Goal: Find specific page/section: Find specific page/section

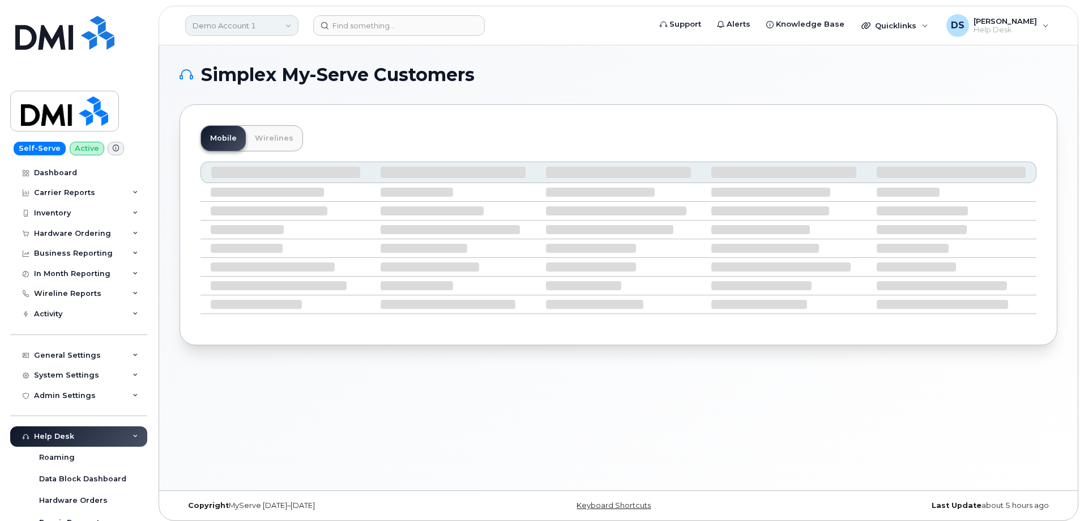
click at [286, 23] on link "Demo Account 1" at bounding box center [241, 25] width 113 height 20
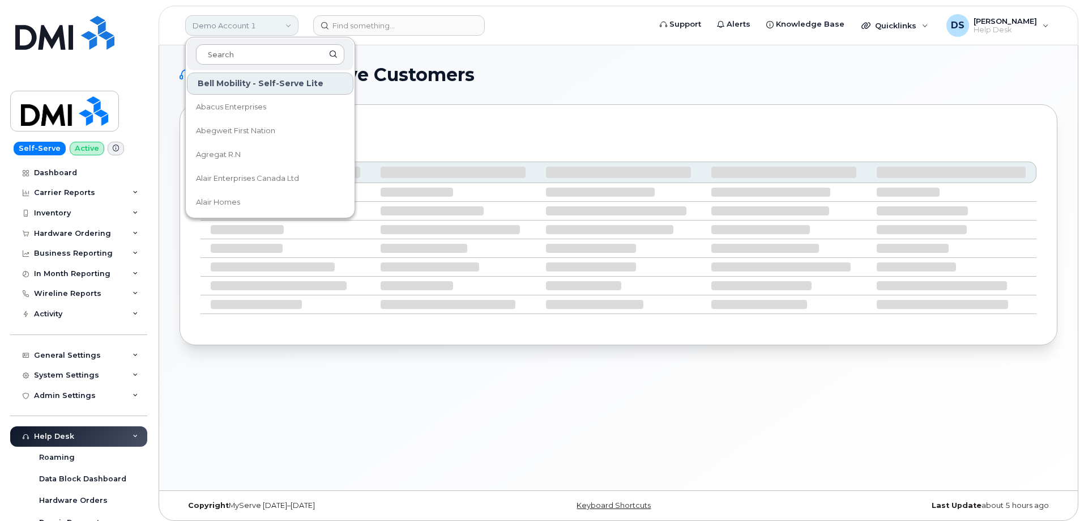
drag, startPoint x: 242, startPoint y: 51, endPoint x: 237, endPoint y: 21, distance: 30.5
click at [249, 45] on input at bounding box center [270, 54] width 148 height 20
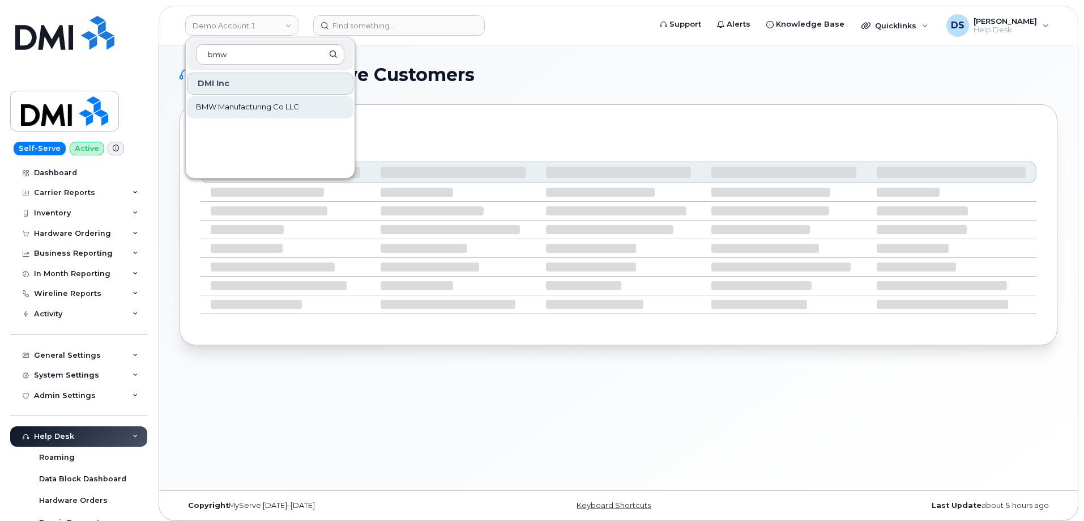
type input "bmw"
click at [237, 105] on span "BMW Manufacturing Co LLC" at bounding box center [247, 106] width 103 height 11
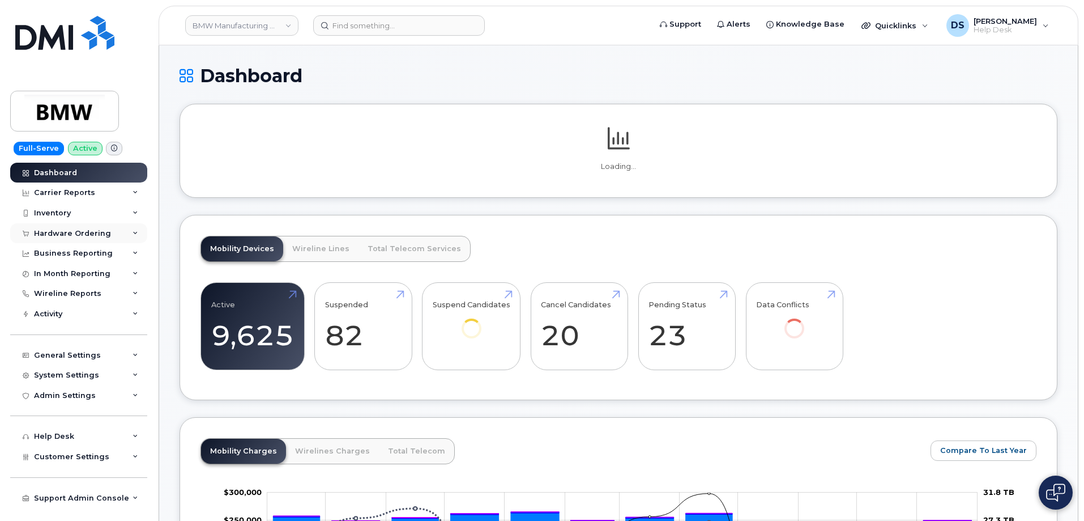
click at [135, 233] on icon at bounding box center [136, 234] width 6 height 6
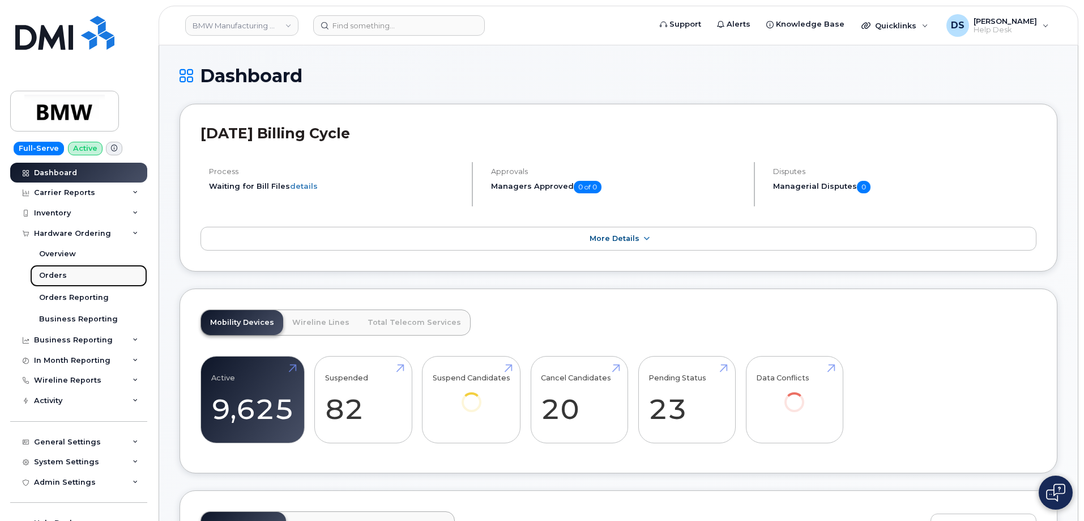
click at [65, 274] on link "Orders" at bounding box center [88, 276] width 117 height 22
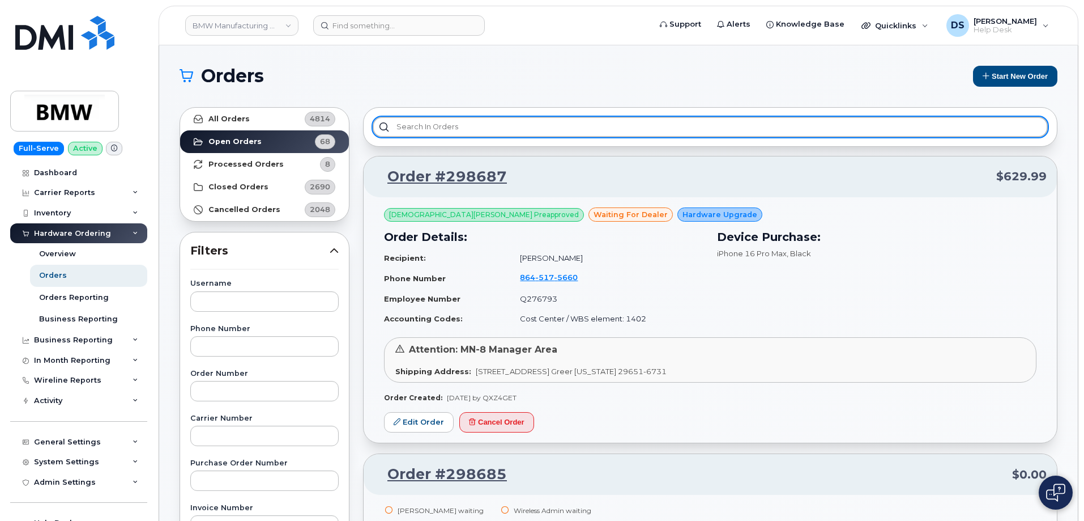
drag, startPoint x: 430, startPoint y: 124, endPoint x: 400, endPoint y: 130, distance: 30.7
click at [429, 124] on input "text" at bounding box center [710, 127] width 675 height 20
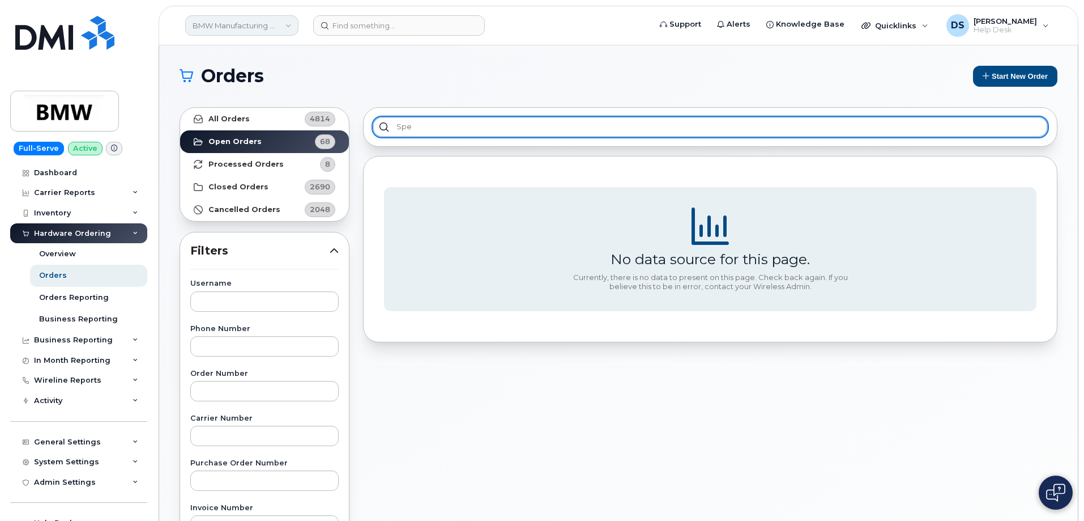
type input "spe"
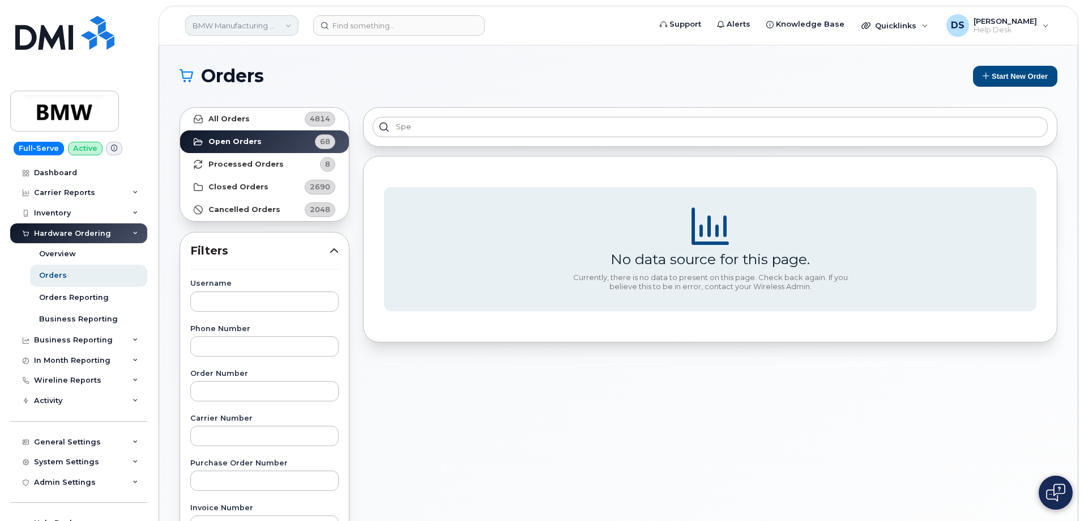
drag, startPoint x: 293, startPoint y: 24, endPoint x: 281, endPoint y: 33, distance: 15.4
click at [294, 24] on link "BMW Manufacturing Co LLC" at bounding box center [241, 25] width 113 height 20
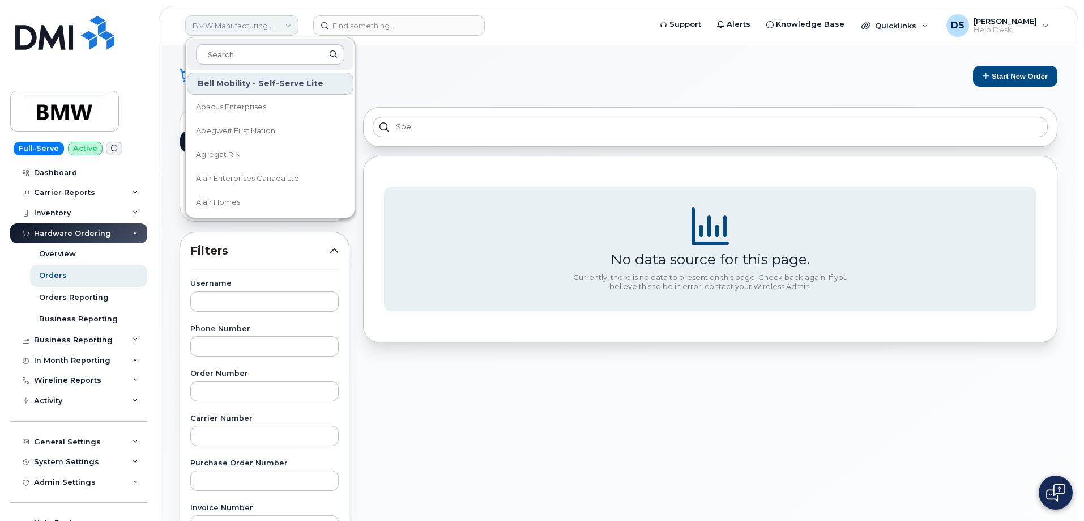
drag, startPoint x: 236, startPoint y: 53, endPoint x: 232, endPoint y: 31, distance: 23.0
click at [227, 39] on div at bounding box center [270, 55] width 167 height 32
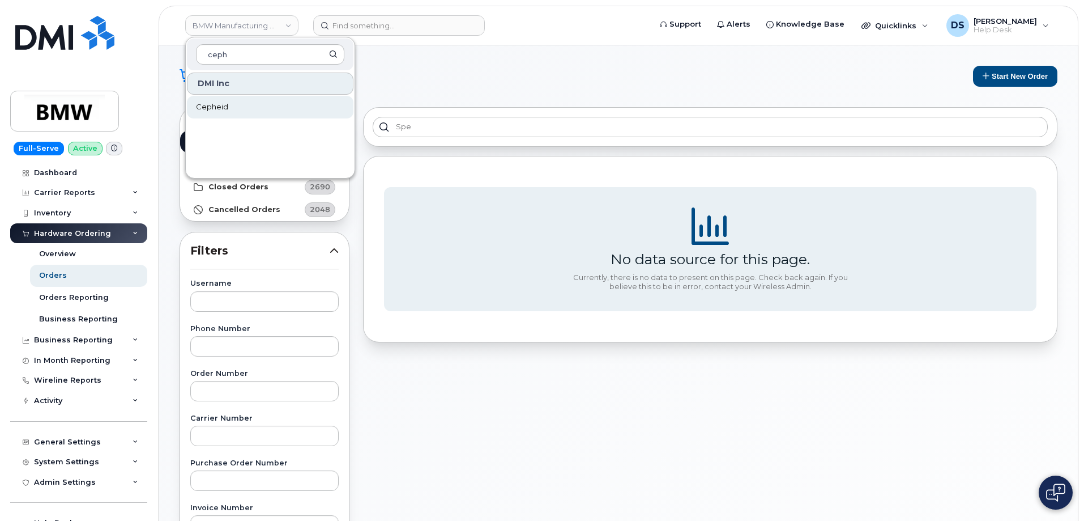
type input "ceph"
click at [202, 103] on span "Cepheid" at bounding box center [212, 106] width 32 height 11
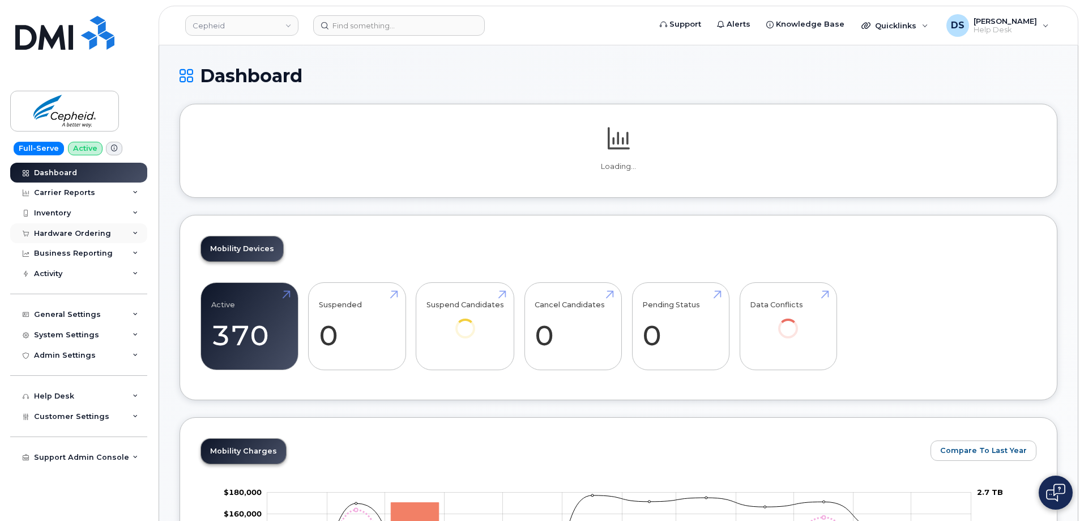
click at [134, 231] on icon at bounding box center [136, 234] width 6 height 6
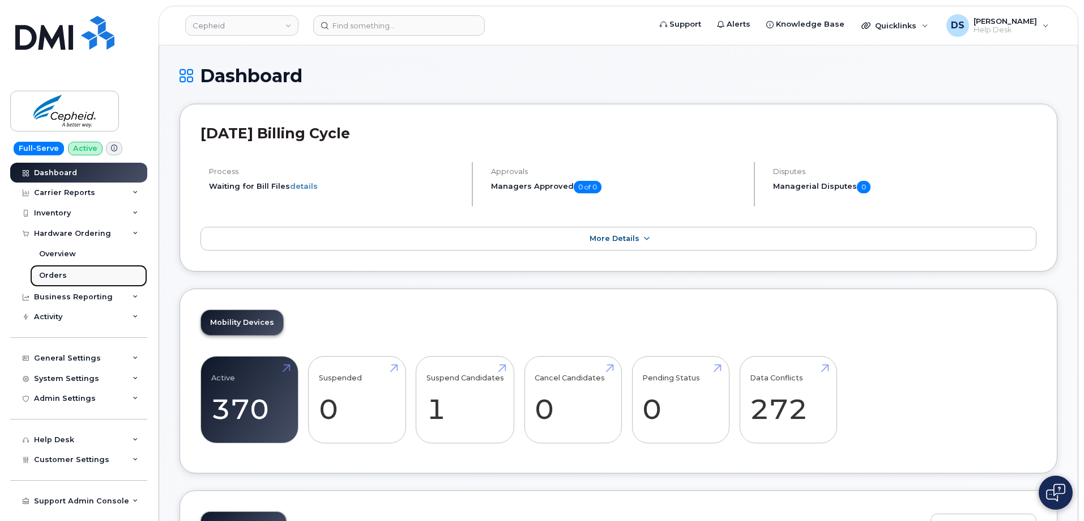
click at [67, 271] on link "Orders" at bounding box center [88, 276] width 117 height 22
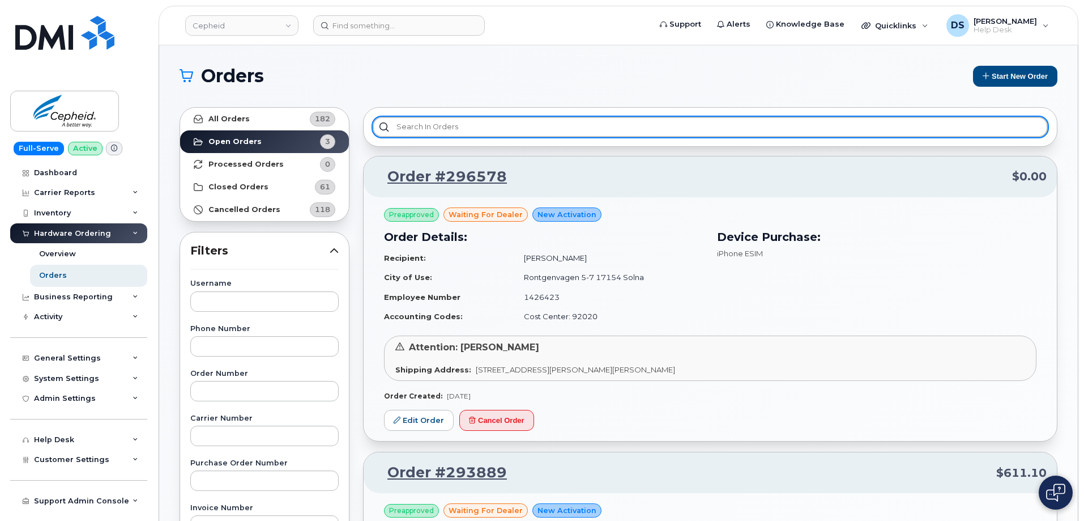
drag, startPoint x: 459, startPoint y: 124, endPoint x: 466, endPoint y: 116, distance: 10.9
click at [462, 118] on input "text" at bounding box center [710, 127] width 675 height 20
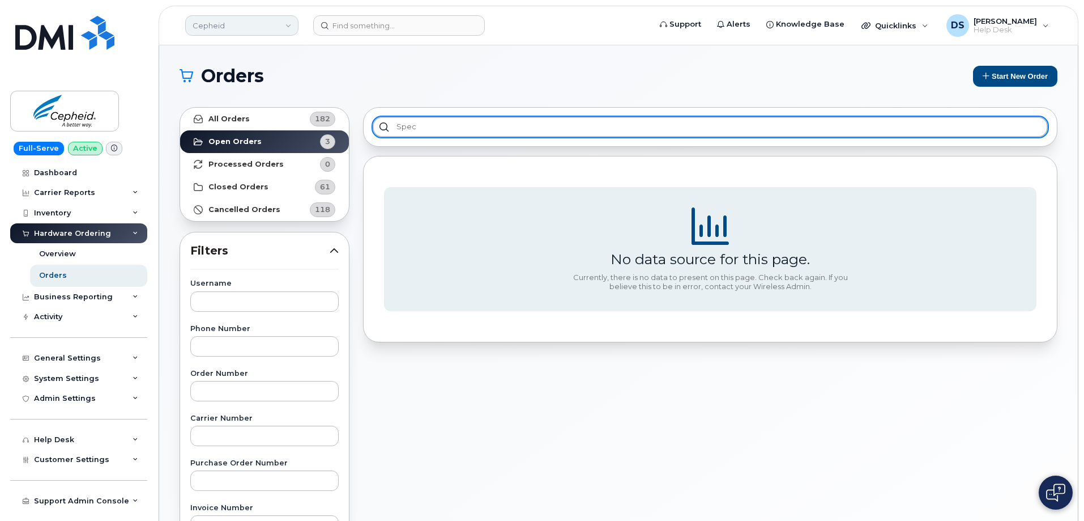
type input "spec"
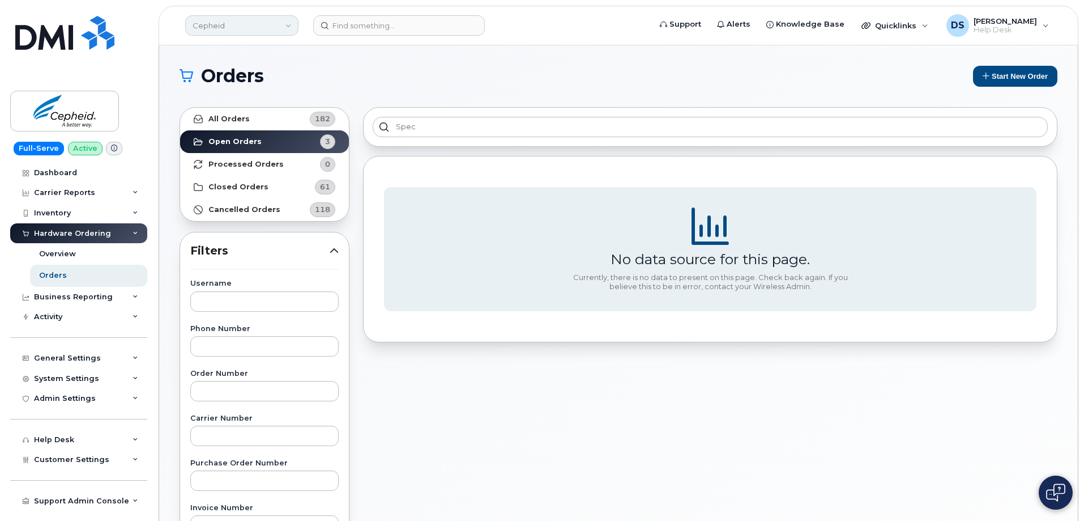
click at [289, 24] on link "Cepheid" at bounding box center [241, 25] width 113 height 20
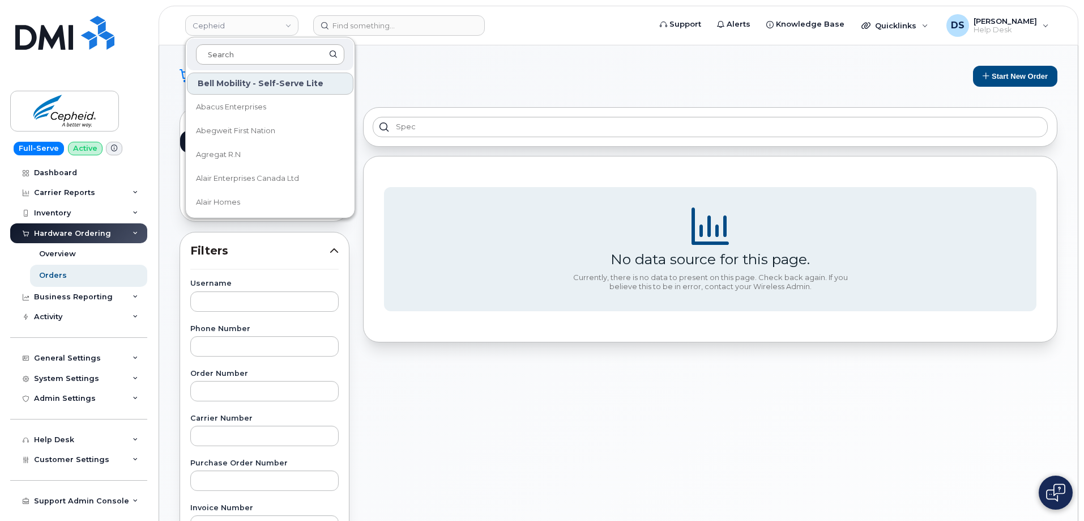
click at [243, 51] on input at bounding box center [270, 54] width 148 height 20
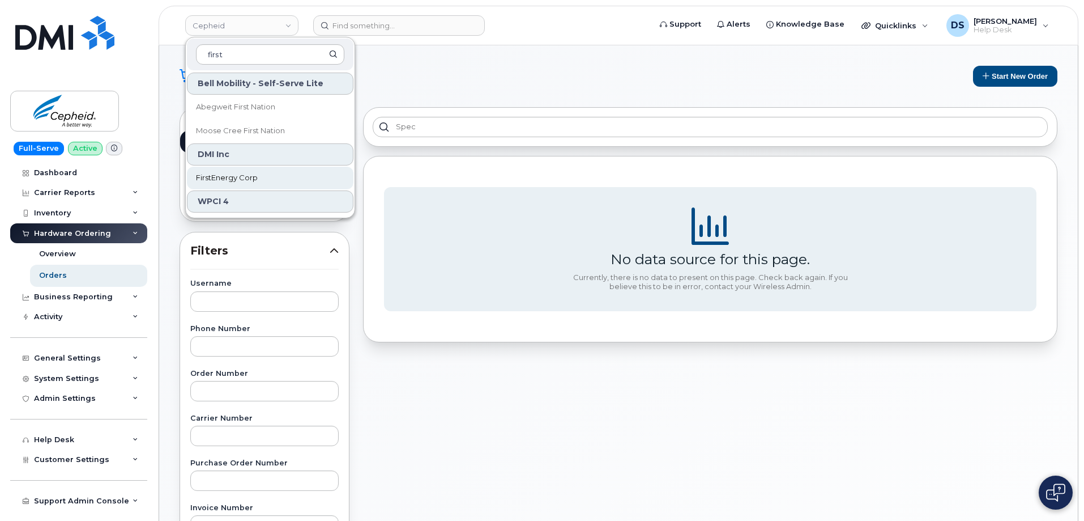
type input "first"
click at [236, 175] on span "FirstEnergy Corp" at bounding box center [227, 177] width 62 height 11
